Goal: Navigation & Orientation: Find specific page/section

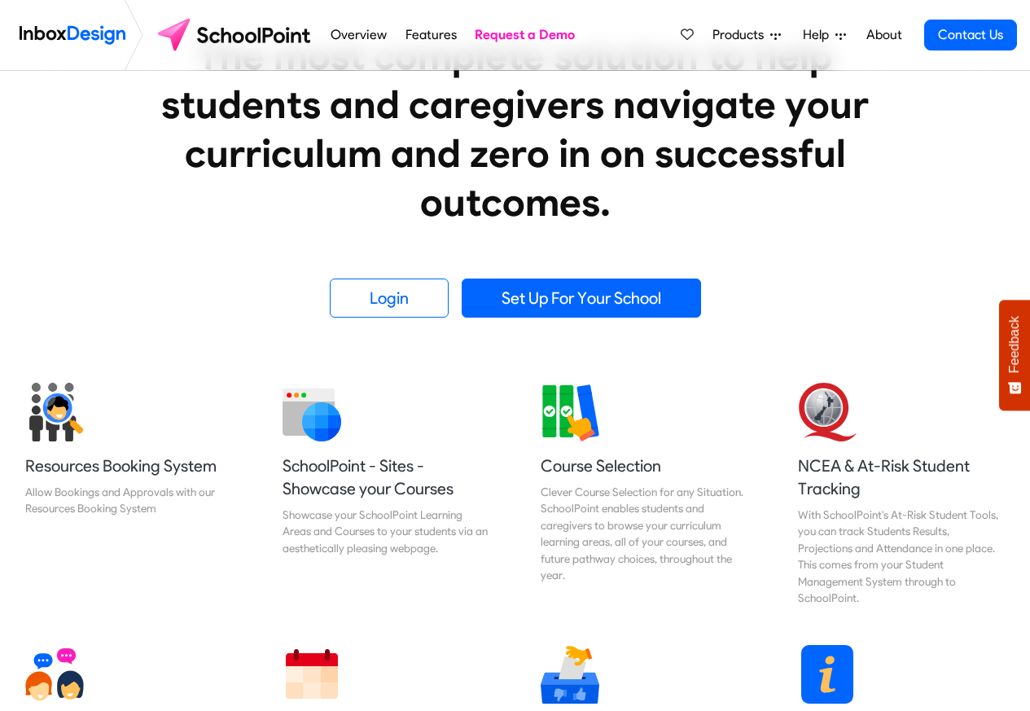
scroll to position [489, 0]
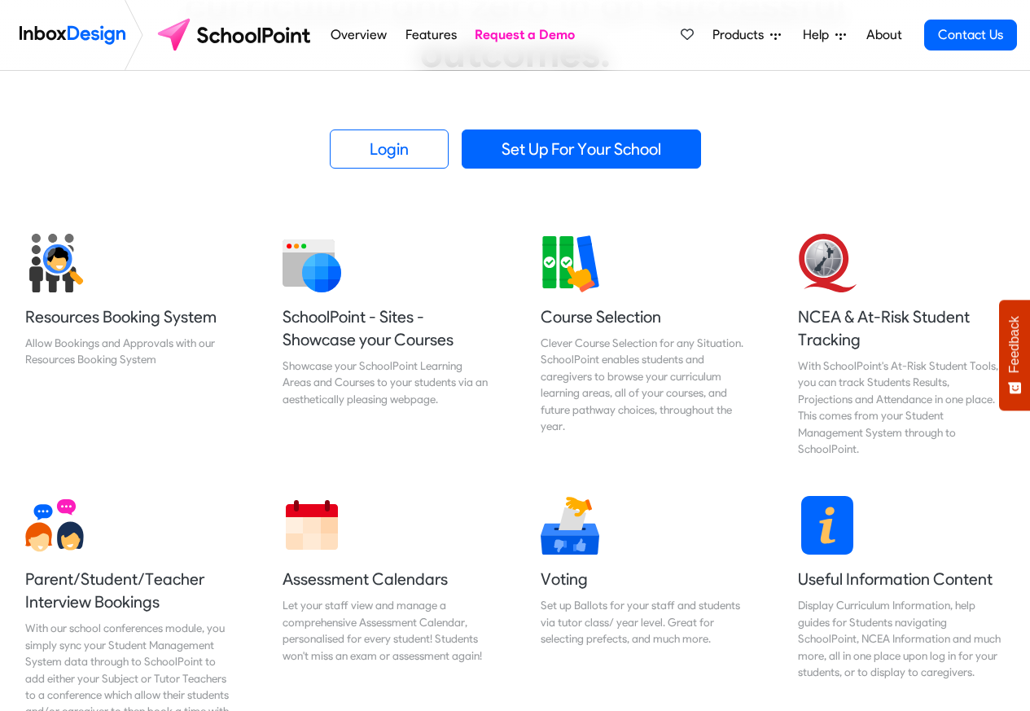
click at [766, 3] on div "Products Mobile APP Pricing Free Webinars & Training Browse all Features Login …" at bounding box center [845, 35] width 344 height 70
click at [743, 2] on div "Products Mobile APP Pricing Free Webinars & Training Browse all Features Login …" at bounding box center [845, 35] width 344 height 70
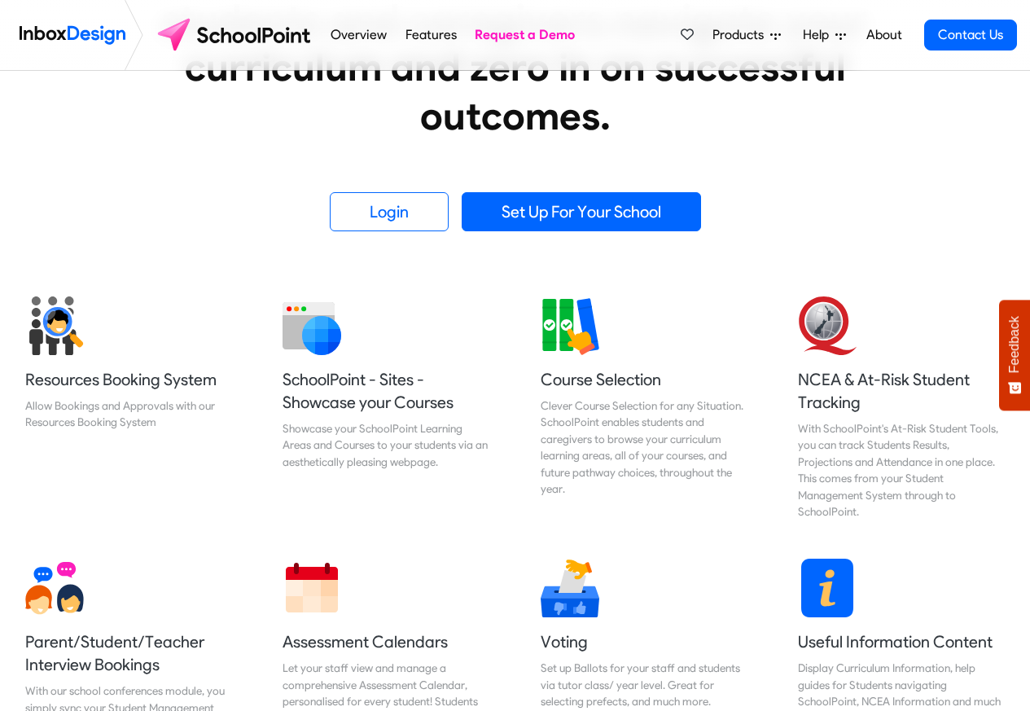
scroll to position [0, 0]
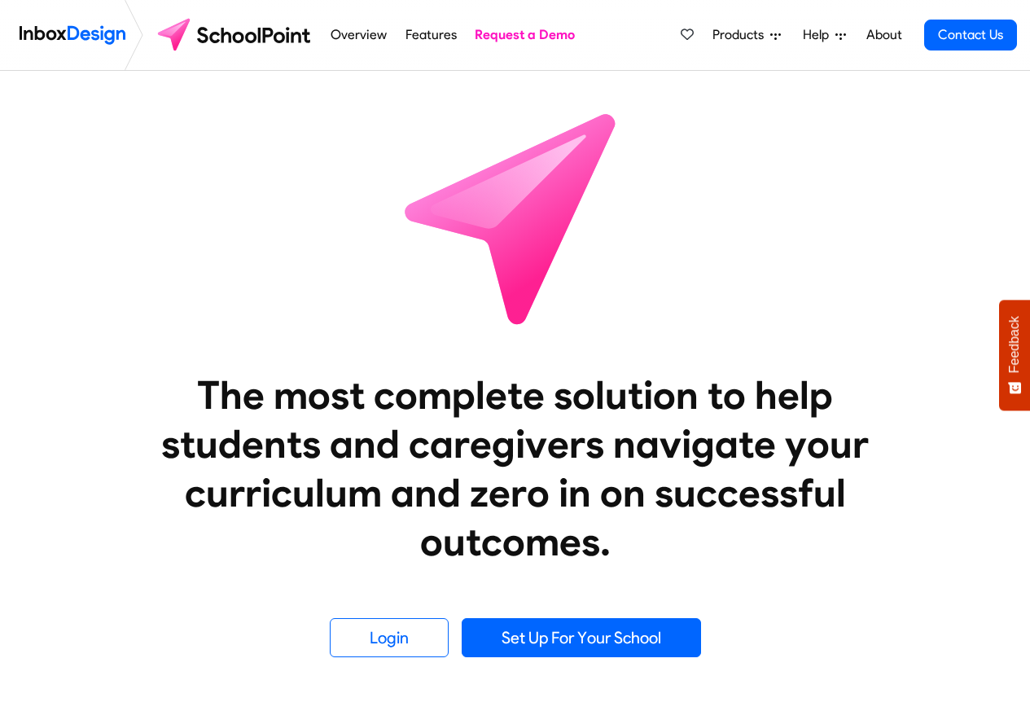
click at [730, 2] on div "Products Mobile APP Pricing Free Webinars & Training Browse all Features Login …" at bounding box center [845, 35] width 344 height 70
click at [746, 20] on link "Products" at bounding box center [746, 35] width 81 height 33
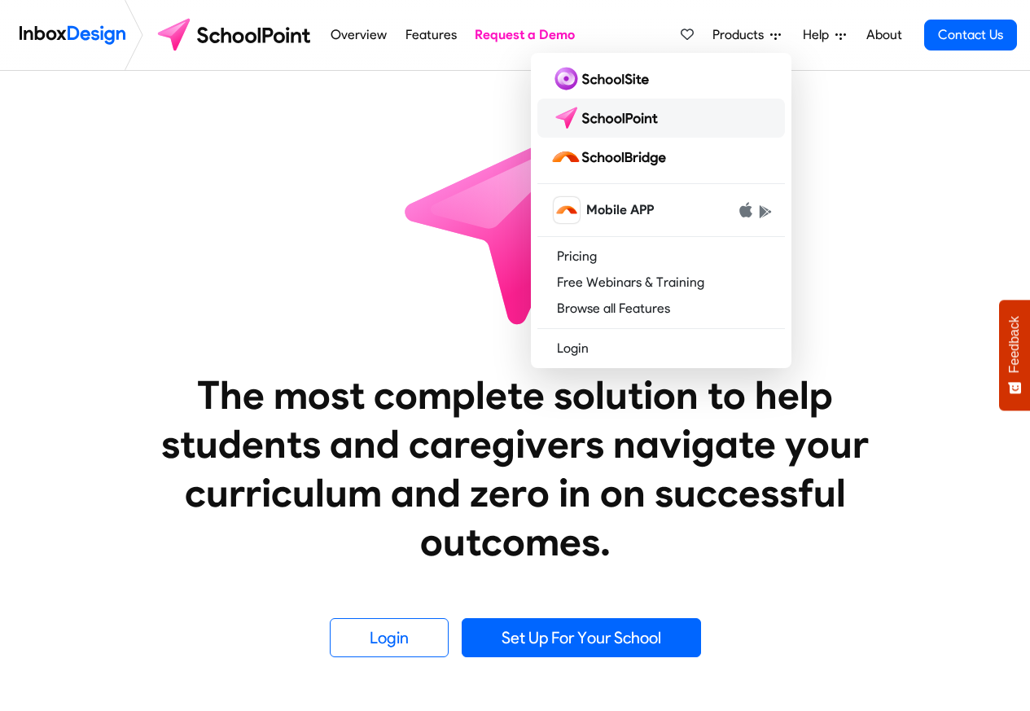
click at [605, 121] on img at bounding box center [608, 118] width 115 height 26
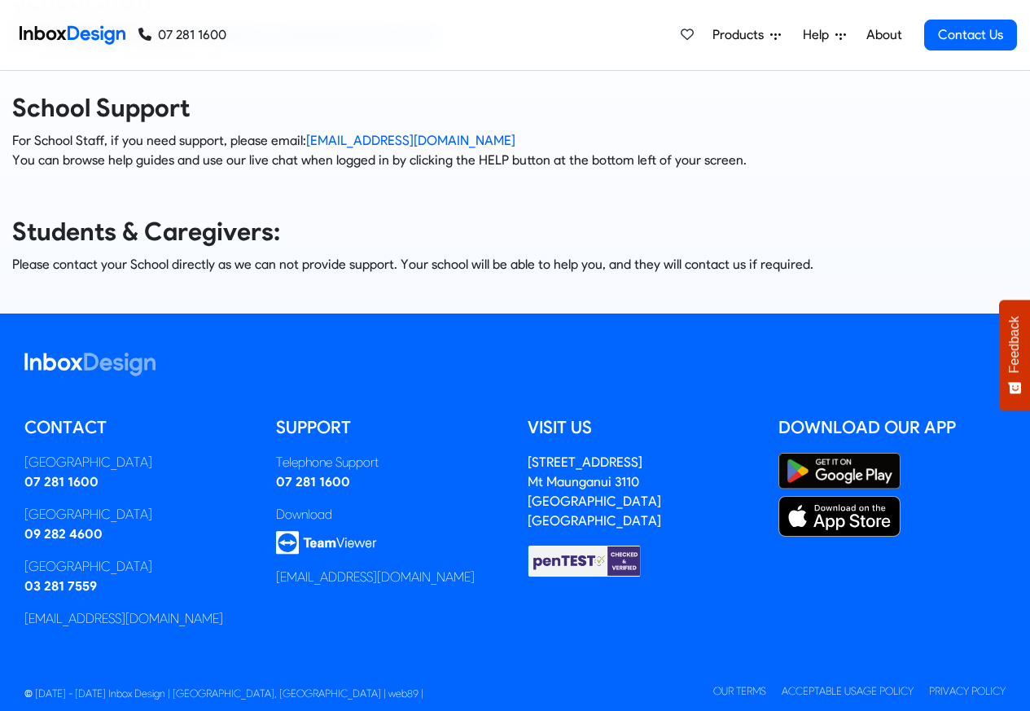
scroll to position [222, 0]
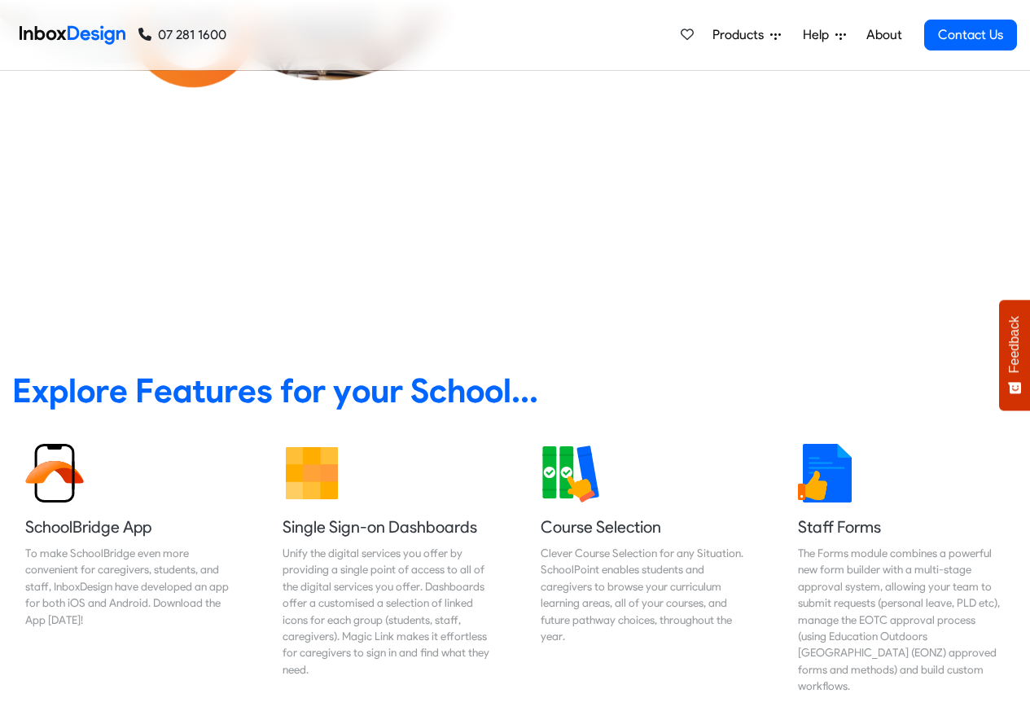
scroll to position [586, 0]
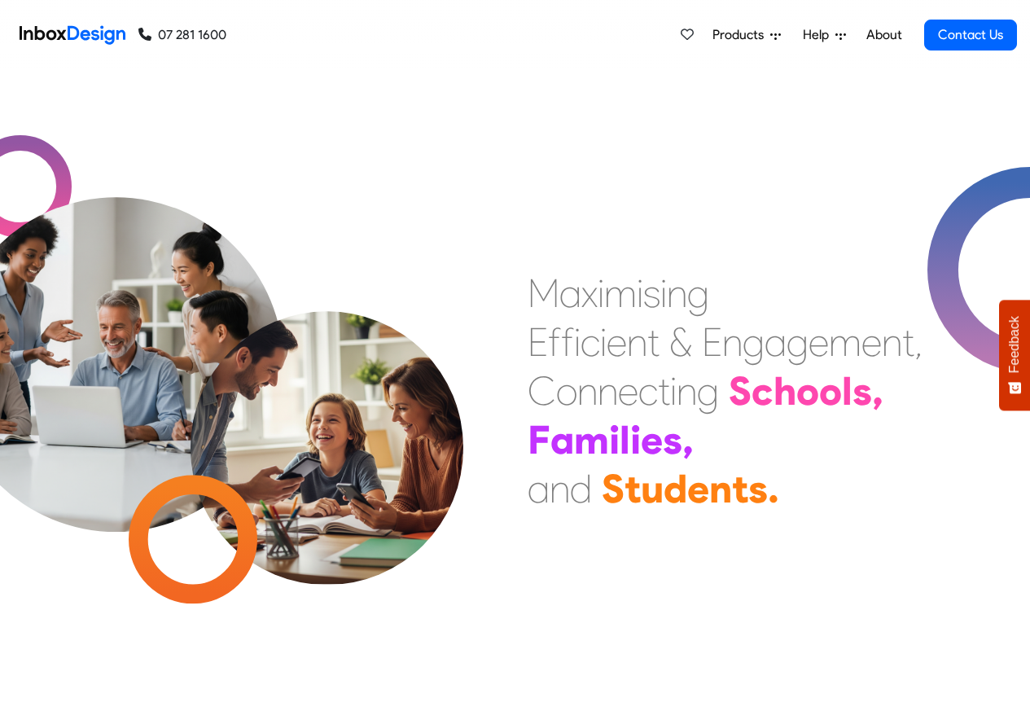
click at [715, 31] on span "Products" at bounding box center [742, 35] width 58 height 20
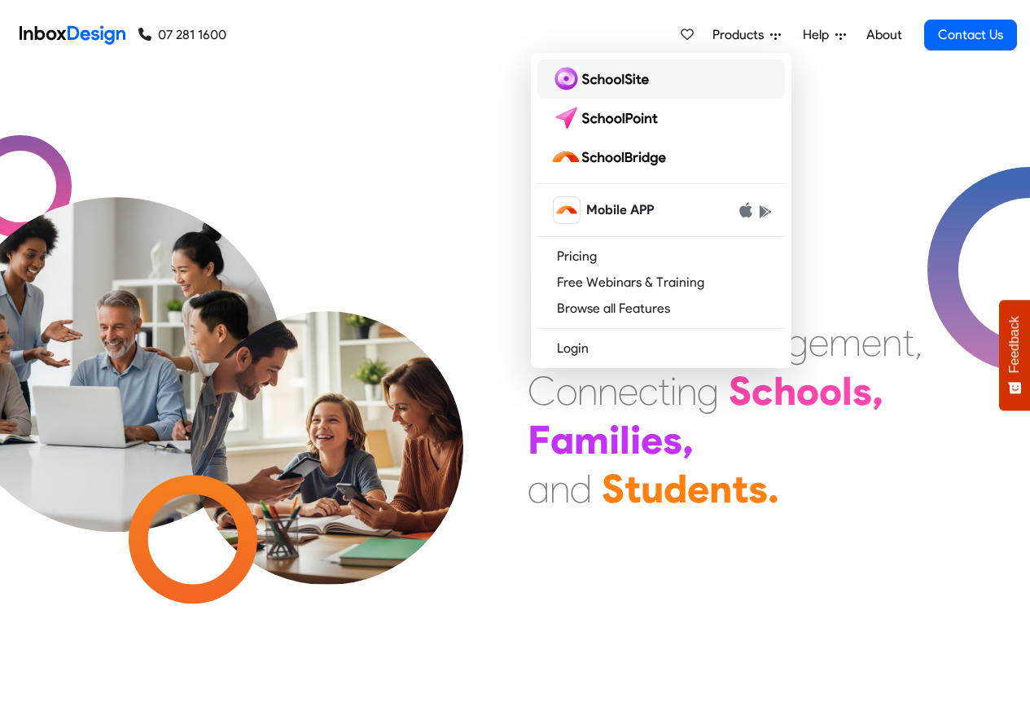
click at [607, 96] on link at bounding box center [661, 78] width 248 height 39
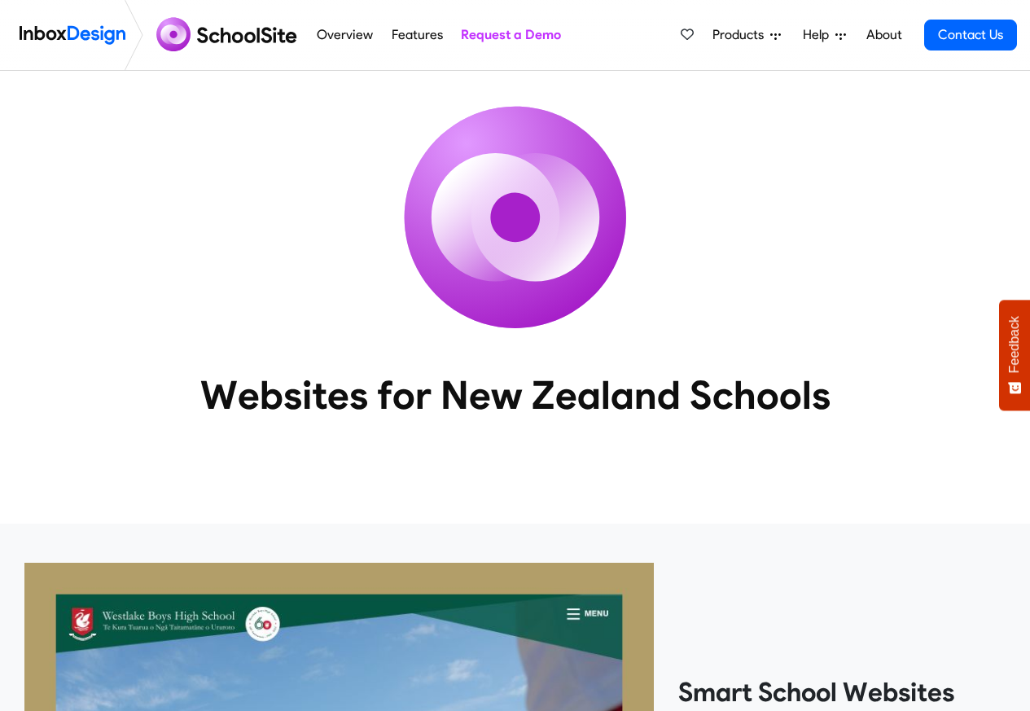
click at [742, 31] on span "Products" at bounding box center [742, 35] width 58 height 20
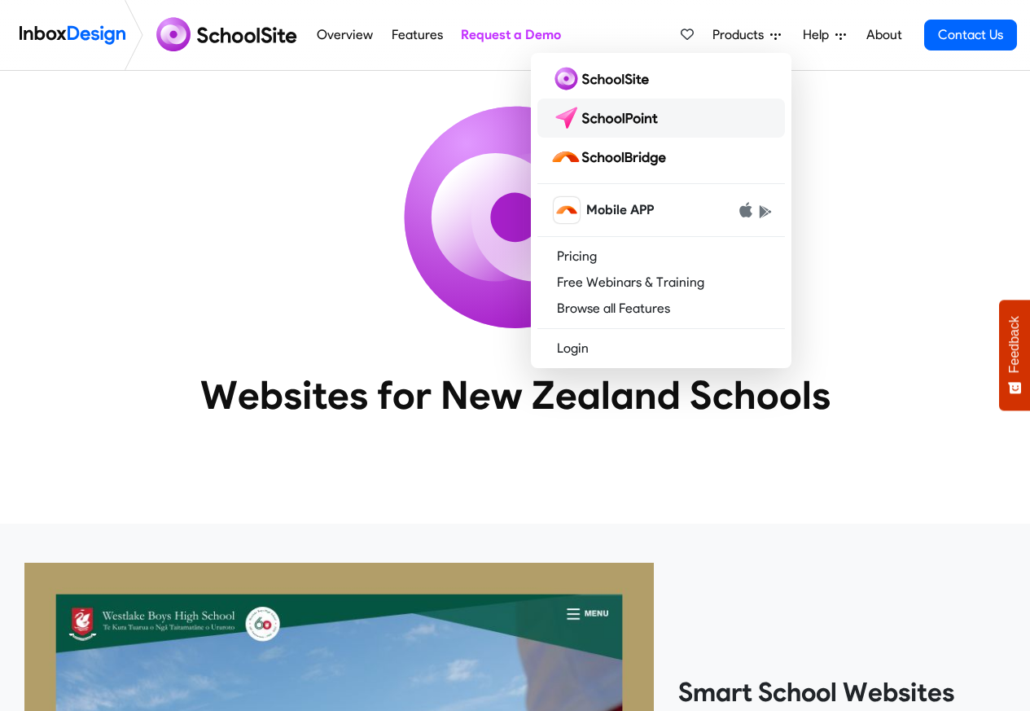
click at [615, 118] on img at bounding box center [608, 118] width 115 height 26
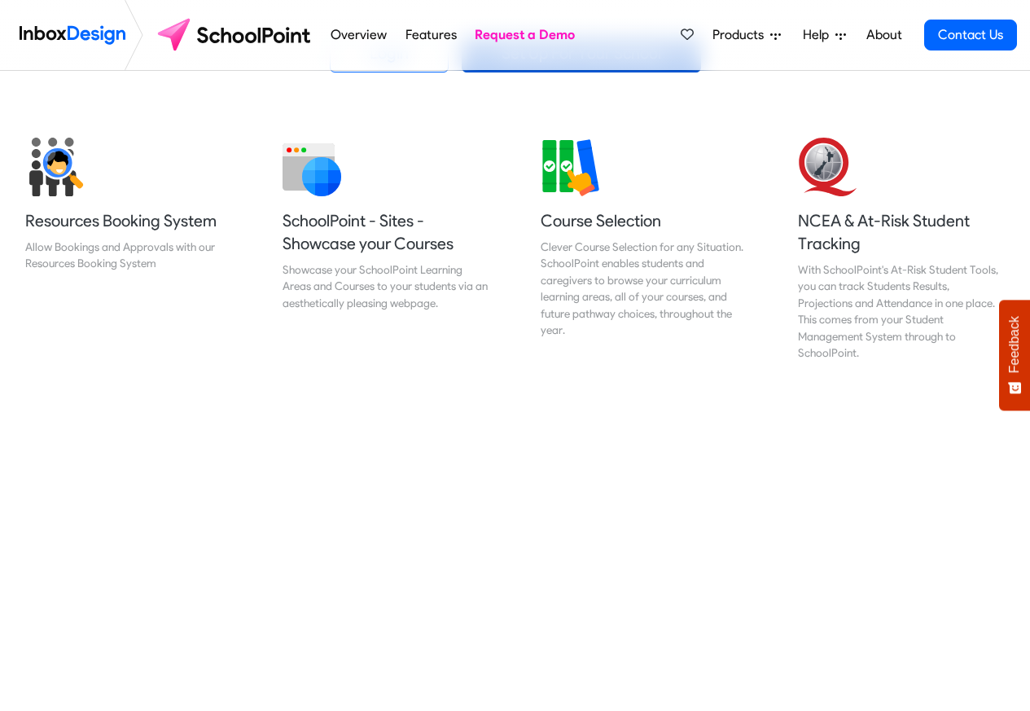
scroll to position [586, 0]
